Goal: Information Seeking & Learning: Learn about a topic

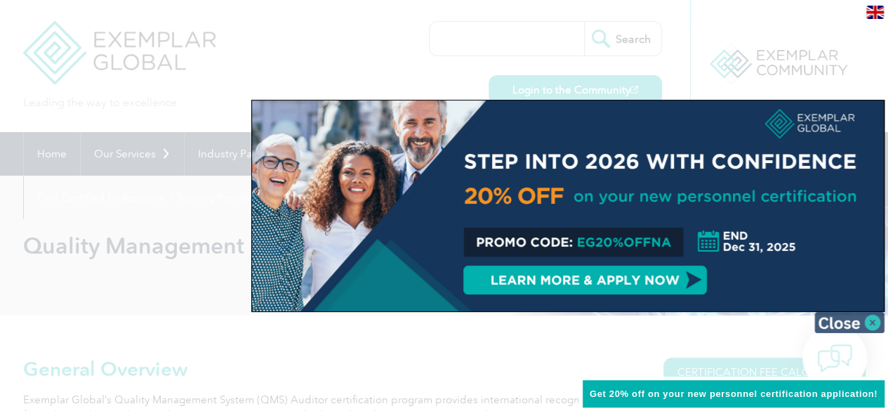
click at [872, 320] on img at bounding box center [850, 322] width 70 height 21
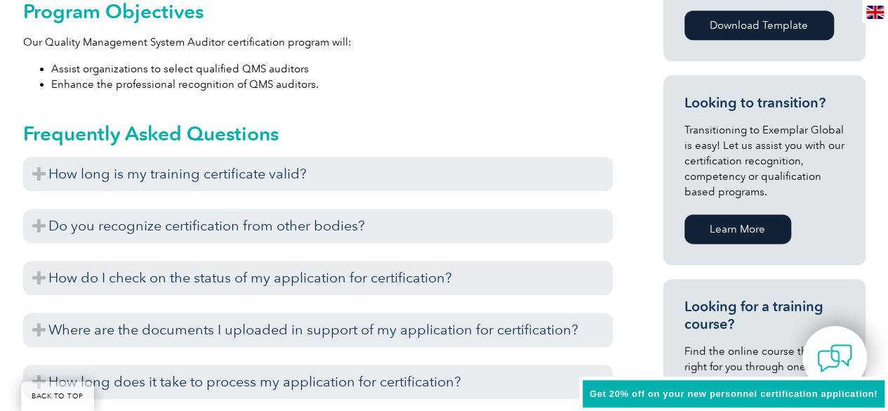
scroll to position [792, 0]
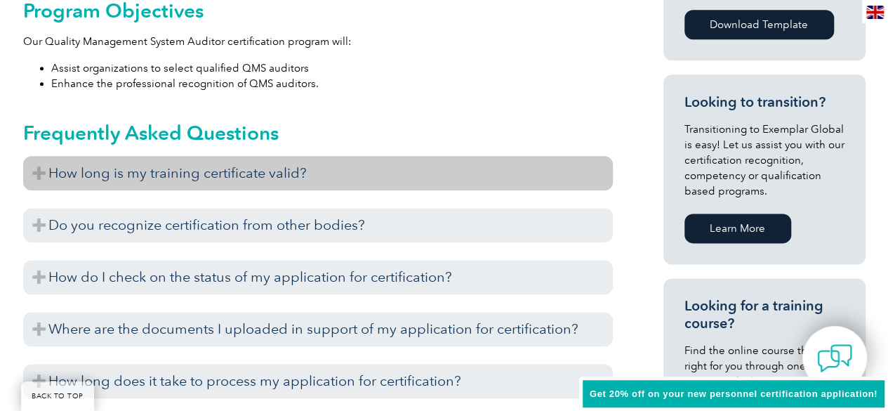
click at [428, 171] on h3 "How long is my training certificate valid?" at bounding box center [318, 173] width 590 height 34
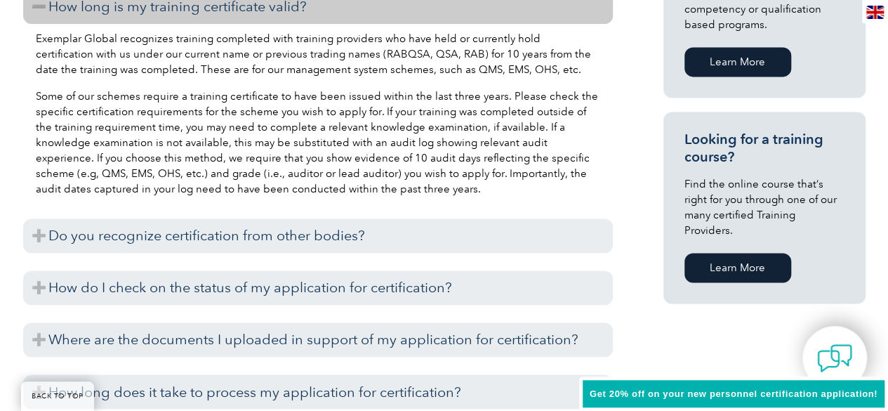
scroll to position [964, 0]
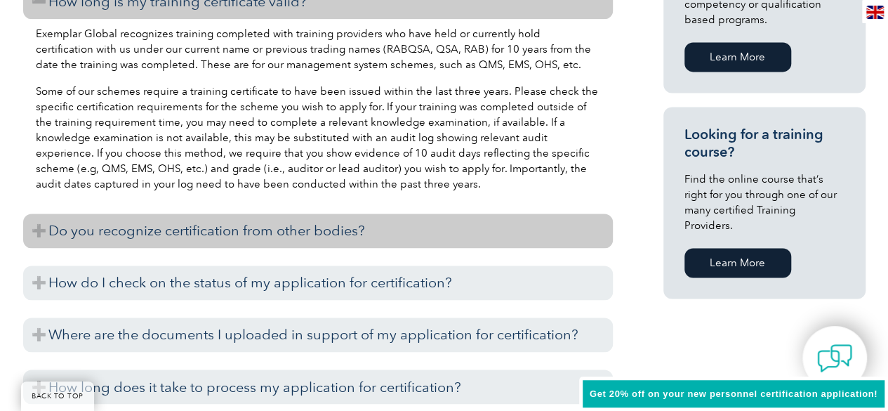
click at [318, 234] on h3 "Do you recognize certification from other bodies?" at bounding box center [318, 231] width 590 height 34
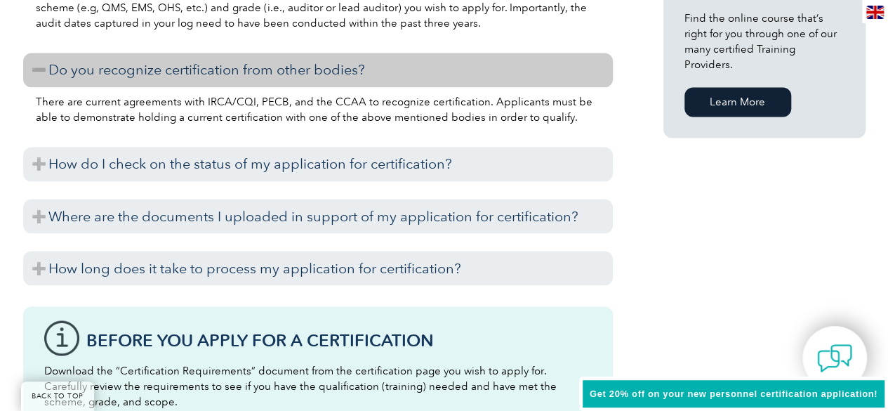
scroll to position [1125, 0]
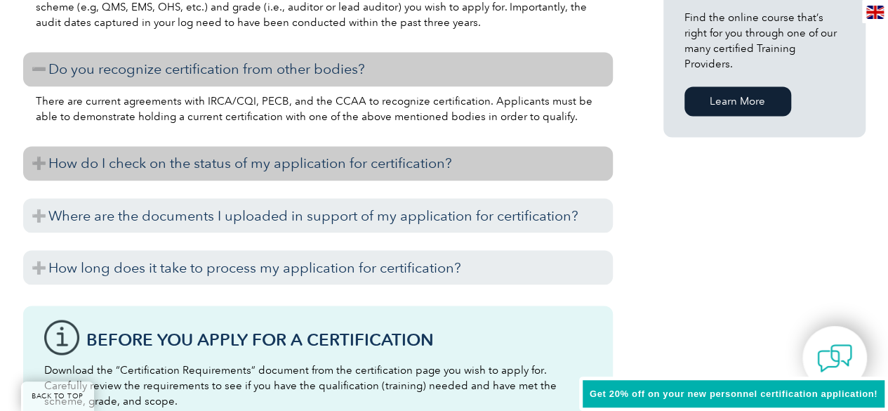
click at [298, 164] on h3 "How do I check on the status of my application for certification?" at bounding box center [318, 163] width 590 height 34
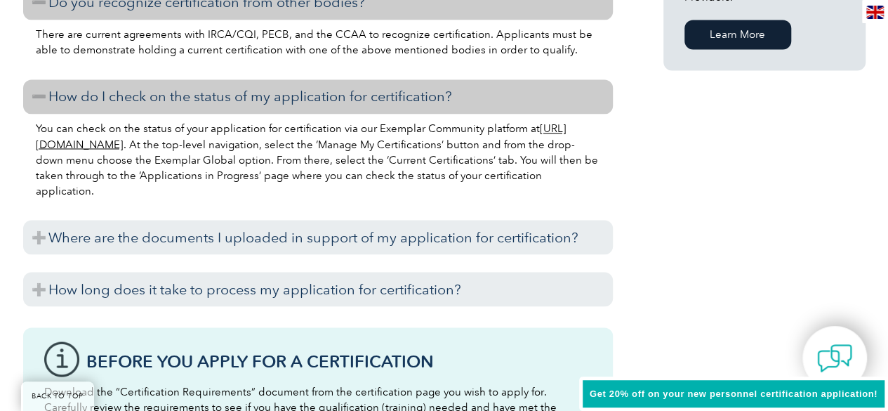
scroll to position [1202, 0]
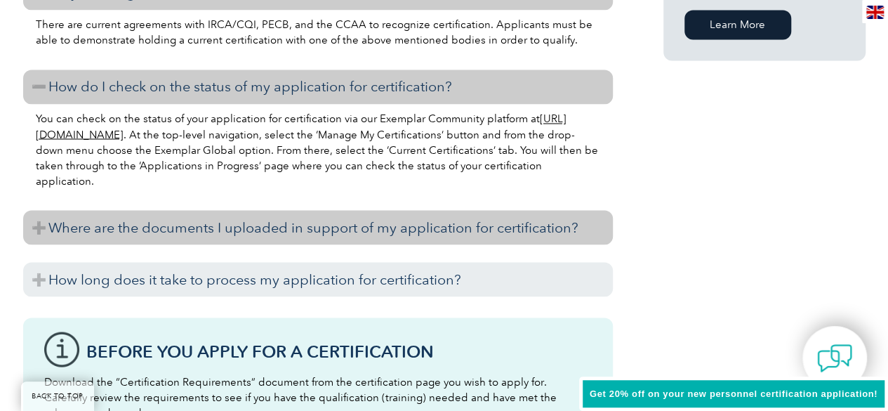
click at [309, 226] on h3 "Where are the documents I uploaded in support of my application for certificati…" at bounding box center [318, 227] width 590 height 34
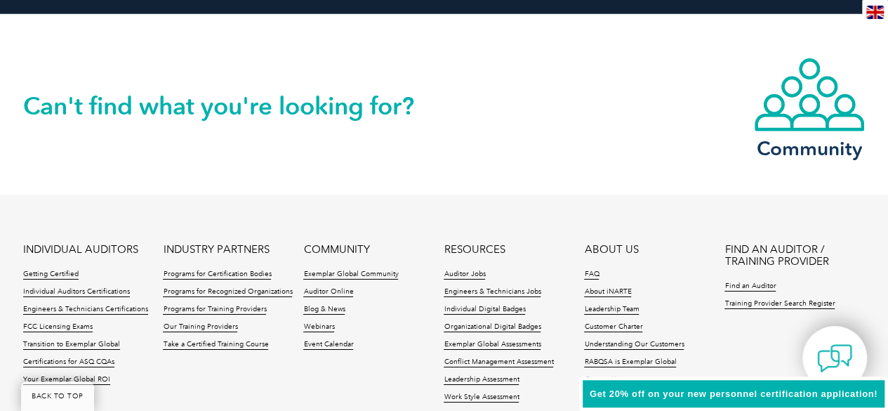
scroll to position [2297, 0]
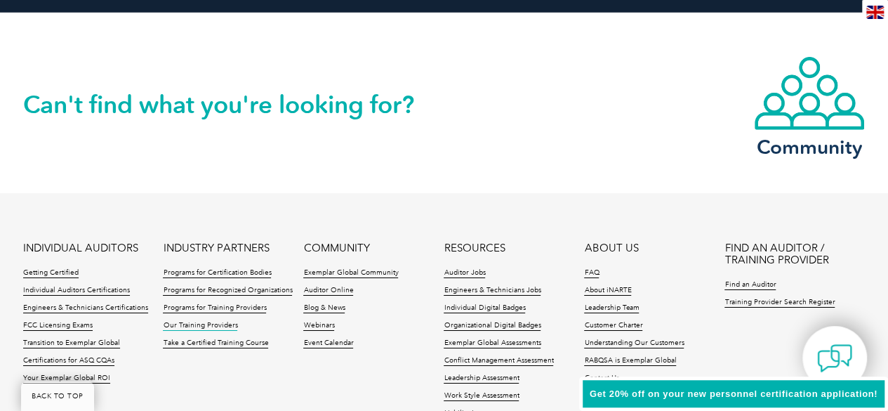
click at [205, 322] on link "Our Training Providers" at bounding box center [200, 326] width 74 height 10
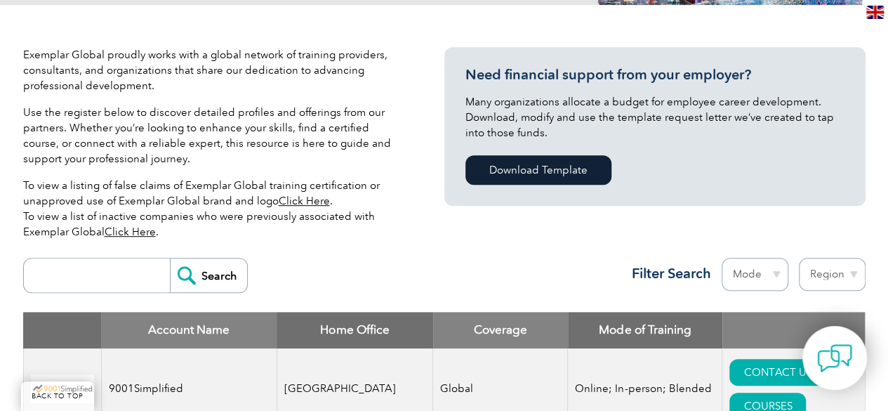
scroll to position [306, 0]
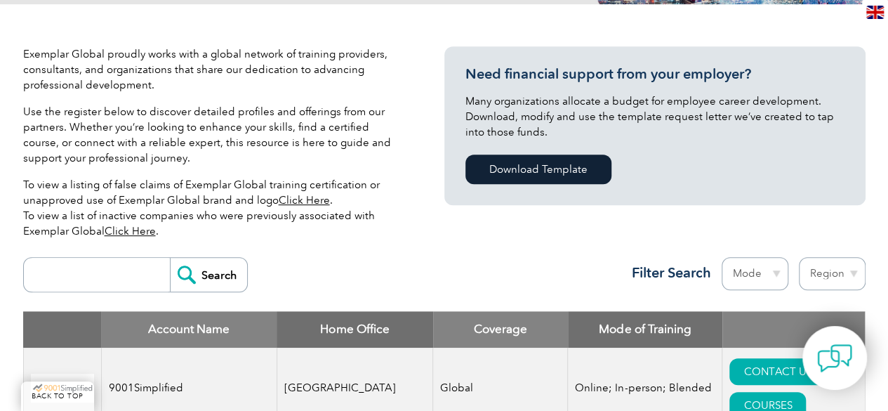
click at [117, 263] on input "search" at bounding box center [100, 275] width 139 height 34
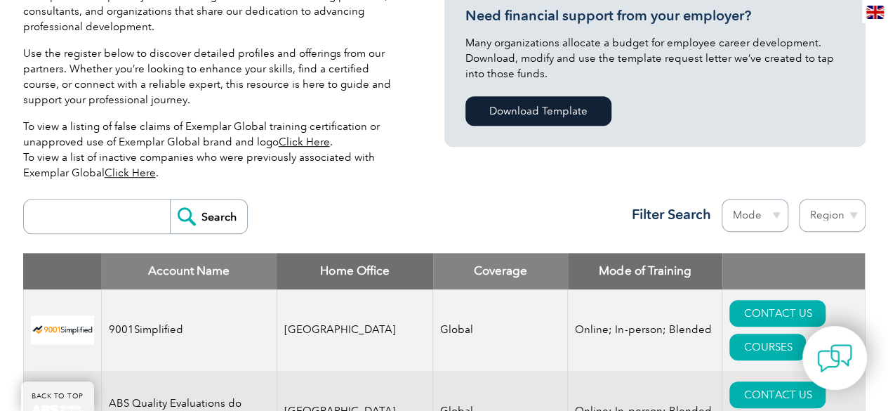
scroll to position [361, 0]
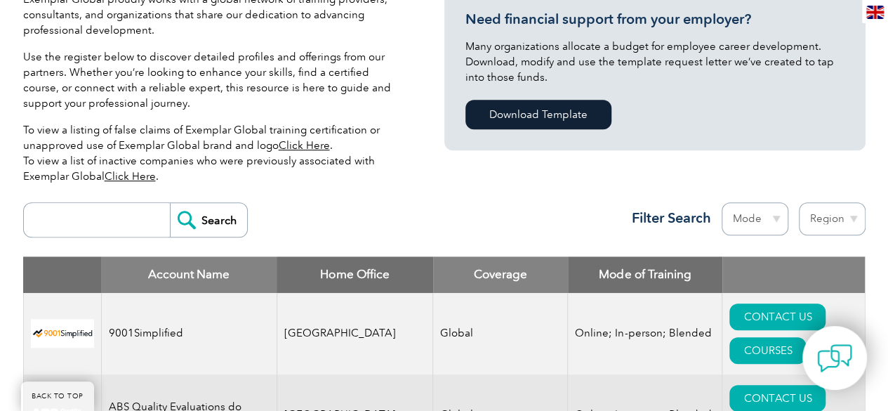
click at [103, 220] on input "search" at bounding box center [100, 220] width 139 height 34
type input "[GEOGRAPHIC_DATA]"
click at [204, 225] on input "Search" at bounding box center [208, 220] width 77 height 34
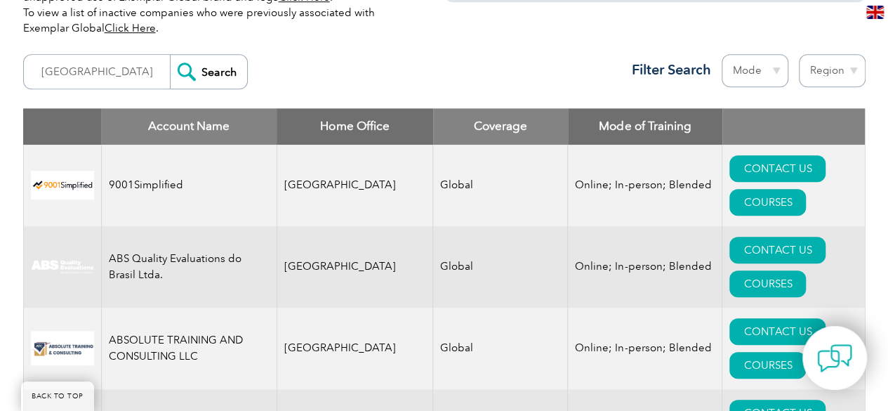
scroll to position [516, 0]
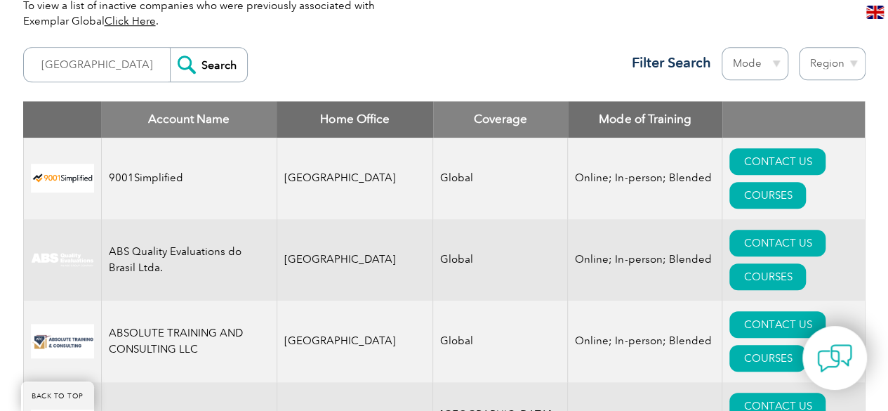
click at [757, 64] on select "Mode Online In-person Blended" at bounding box center [755, 63] width 67 height 33
click at [813, 61] on select "Region [GEOGRAPHIC_DATA] [GEOGRAPHIC_DATA] [GEOGRAPHIC_DATA] [GEOGRAPHIC_DATA] …" at bounding box center [832, 63] width 67 height 33
select select "[GEOGRAPHIC_DATA]"
click at [799, 47] on select "Region [GEOGRAPHIC_DATA] [GEOGRAPHIC_DATA] [GEOGRAPHIC_DATA] [GEOGRAPHIC_DATA] …" at bounding box center [832, 63] width 67 height 33
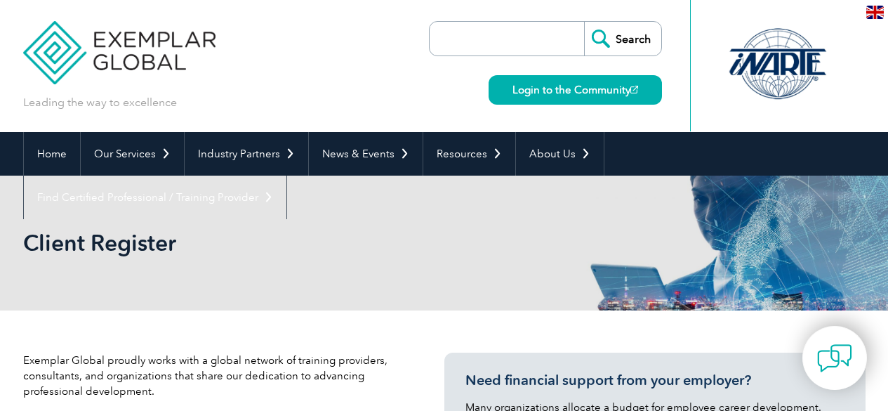
select select "[GEOGRAPHIC_DATA]"
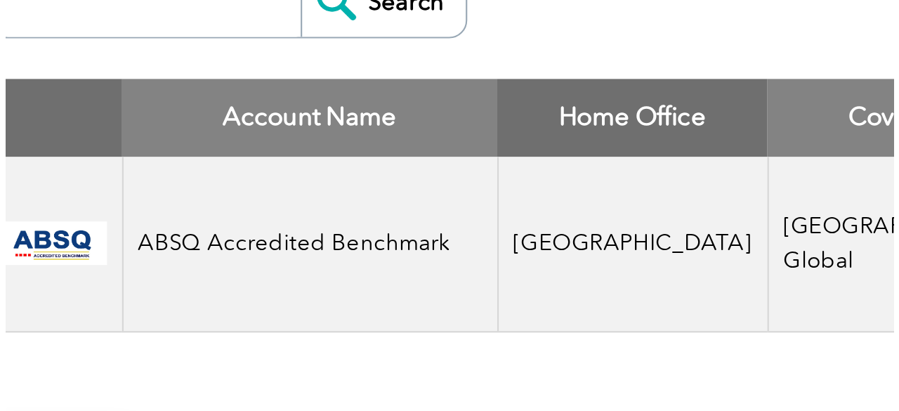
scroll to position [403, 0]
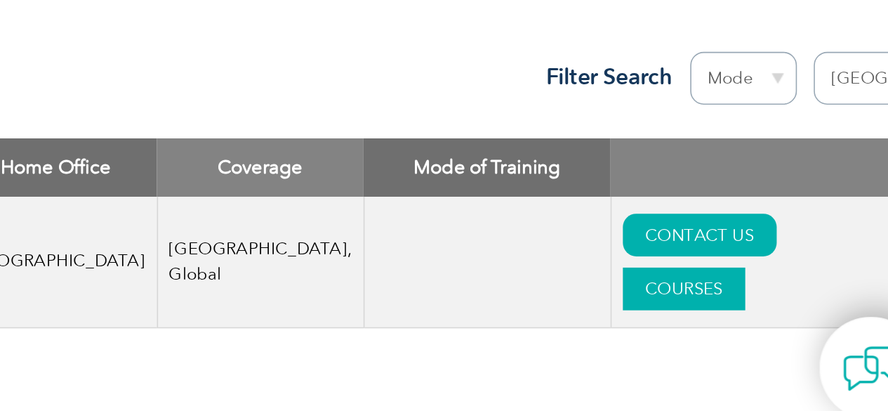
click at [756, 295] on link "COURSES" at bounding box center [718, 308] width 77 height 27
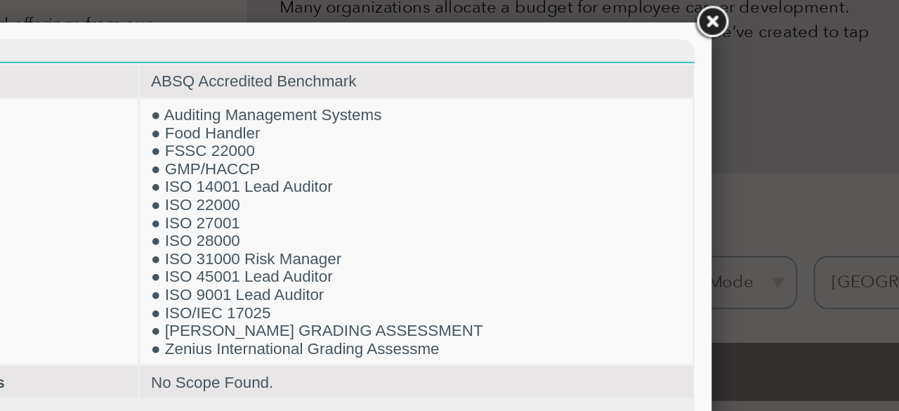
click at [737, 12] on link at bounding box center [735, 13] width 25 height 25
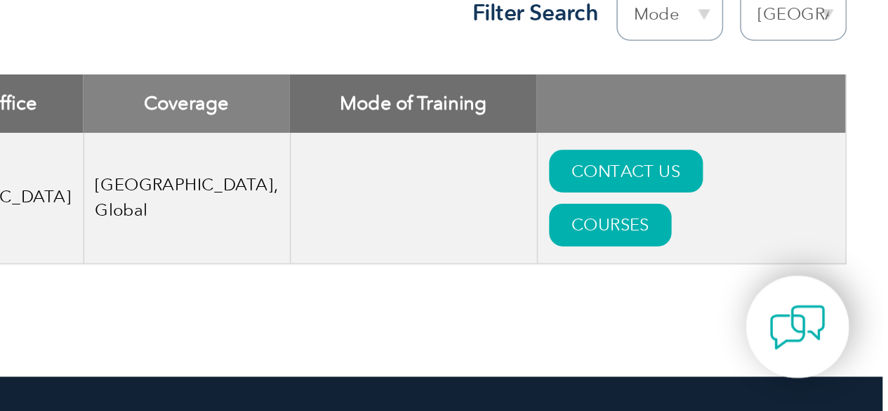
scroll to position [419, 0]
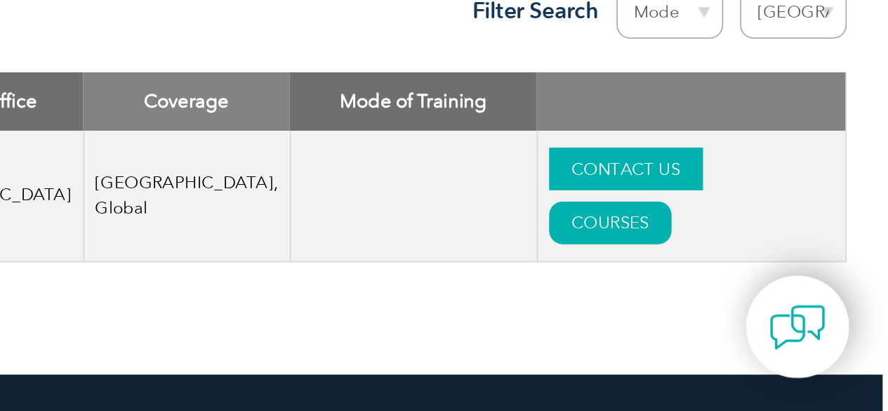
click at [693, 261] on link "CONTACT US" at bounding box center [728, 259] width 96 height 27
